Goal: Find specific page/section: Find specific page/section

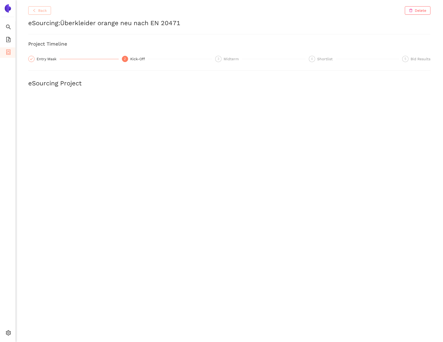
click at [44, 11] on span "Back" at bounding box center [42, 11] width 9 height 6
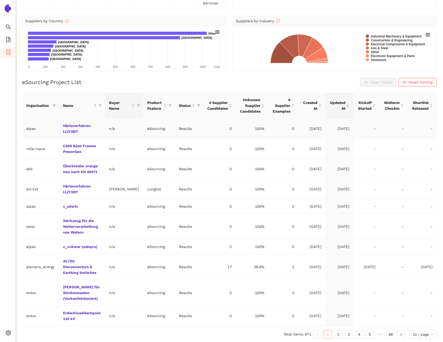
scroll to position [48, 0]
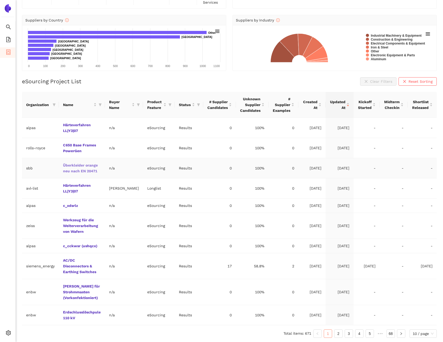
click at [0, 0] on link "Überkleider orange neu nach EN 20471" at bounding box center [0, 0] width 0 height 0
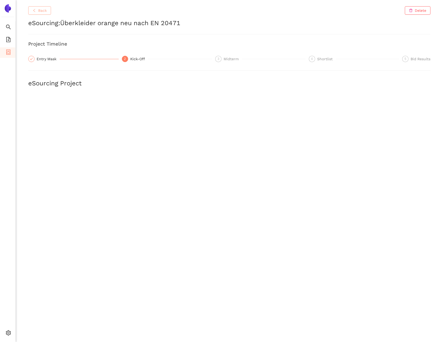
click at [44, 14] on button "Back" at bounding box center [39, 10] width 23 height 8
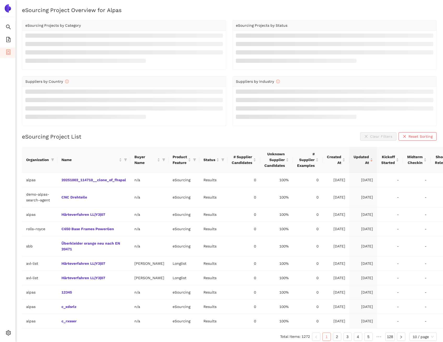
scroll to position [19, 0]
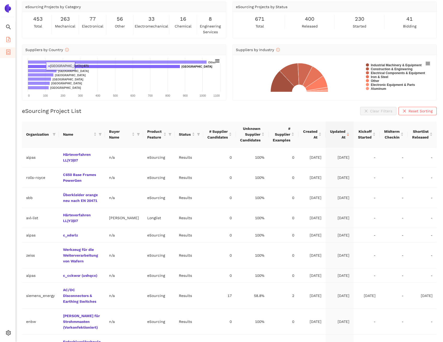
click at [13, 39] on li "eSourcing Templates" at bounding box center [7, 40] width 15 height 10
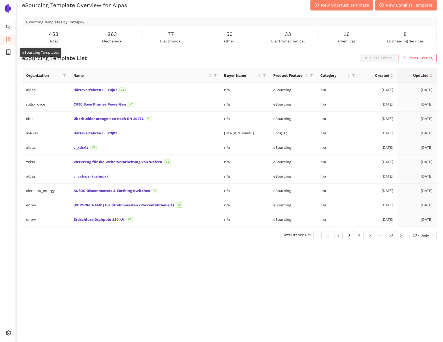
scroll to position [6, 0]
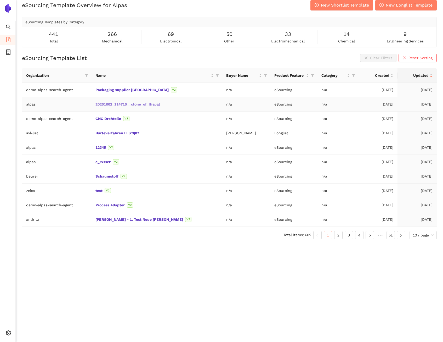
click at [0, 0] on link "20251002_114710__clone_of_fhspal" at bounding box center [0, 0] width 0 height 0
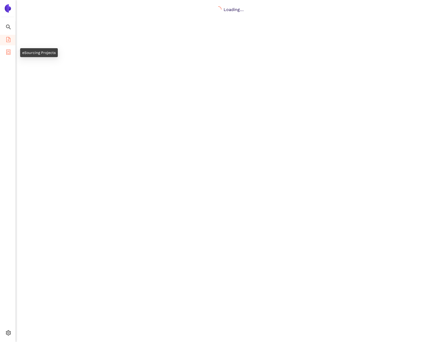
click at [7, 51] on icon "container" at bounding box center [8, 51] width 5 height 5
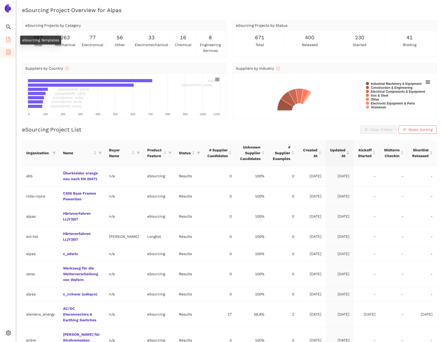
click at [3, 41] on li "eSourcing Templates" at bounding box center [7, 40] width 15 height 10
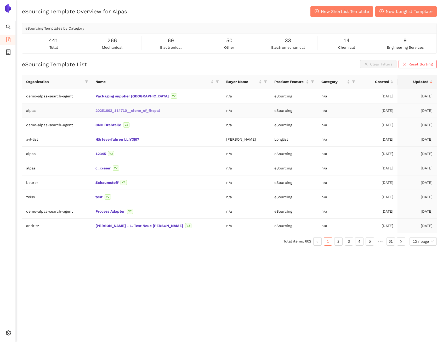
click at [0, 0] on link "20251002_114710__clone_of_fhspal" at bounding box center [0, 0] width 0 height 0
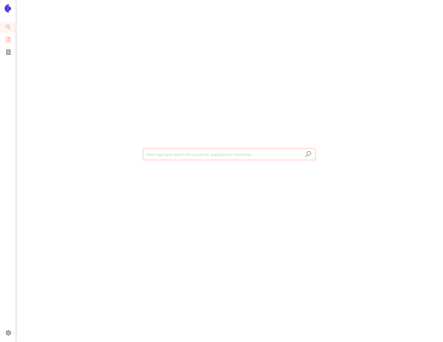
click at [13, 40] on li "eSourcing Templates" at bounding box center [7, 40] width 15 height 10
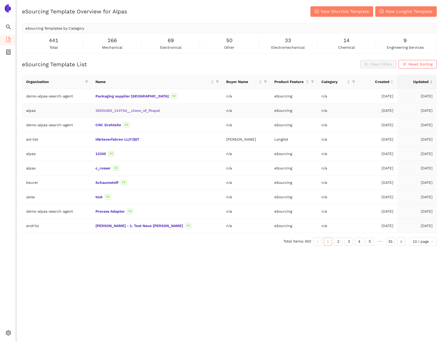
click at [0, 0] on link "20251002_114710__clone_of_fhspal" at bounding box center [0, 0] width 0 height 0
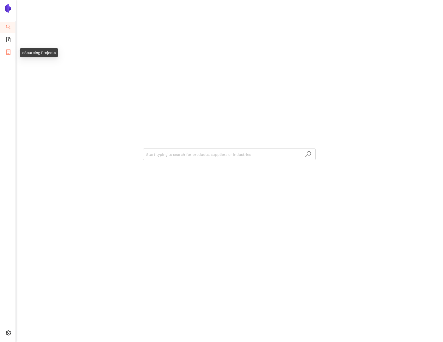
click at [14, 53] on span "eSourcing Projects" at bounding box center [30, 52] width 33 height 10
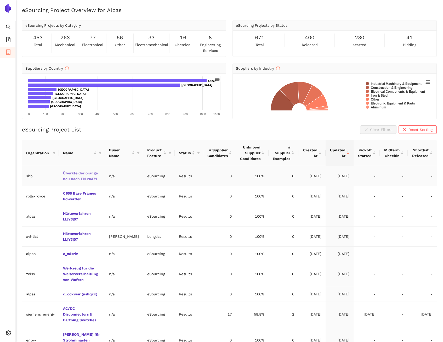
click at [0, 0] on link "Überkleider orange neu nach EN 20471" at bounding box center [0, 0] width 0 height 0
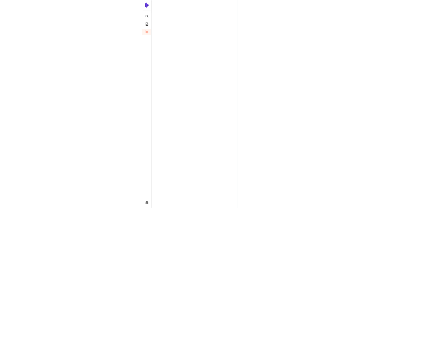
scroll to position [577, 0]
